Goal: Task Accomplishment & Management: Manage account settings

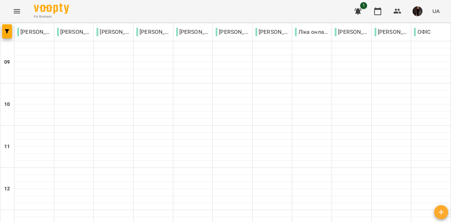
type input "**********"
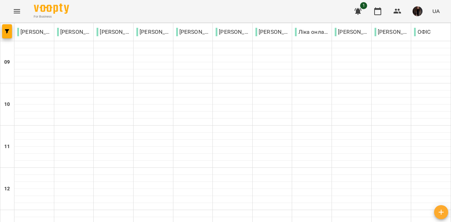
scroll to position [373, 0]
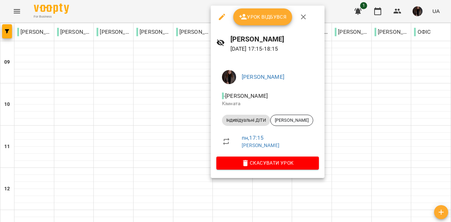
click at [252, 7] on div "Урок відбувся" at bounding box center [268, 17] width 114 height 23
click at [260, 19] on span "Урок відбувся" at bounding box center [263, 17] width 48 height 8
